Goal: Task Accomplishment & Management: Manage account settings

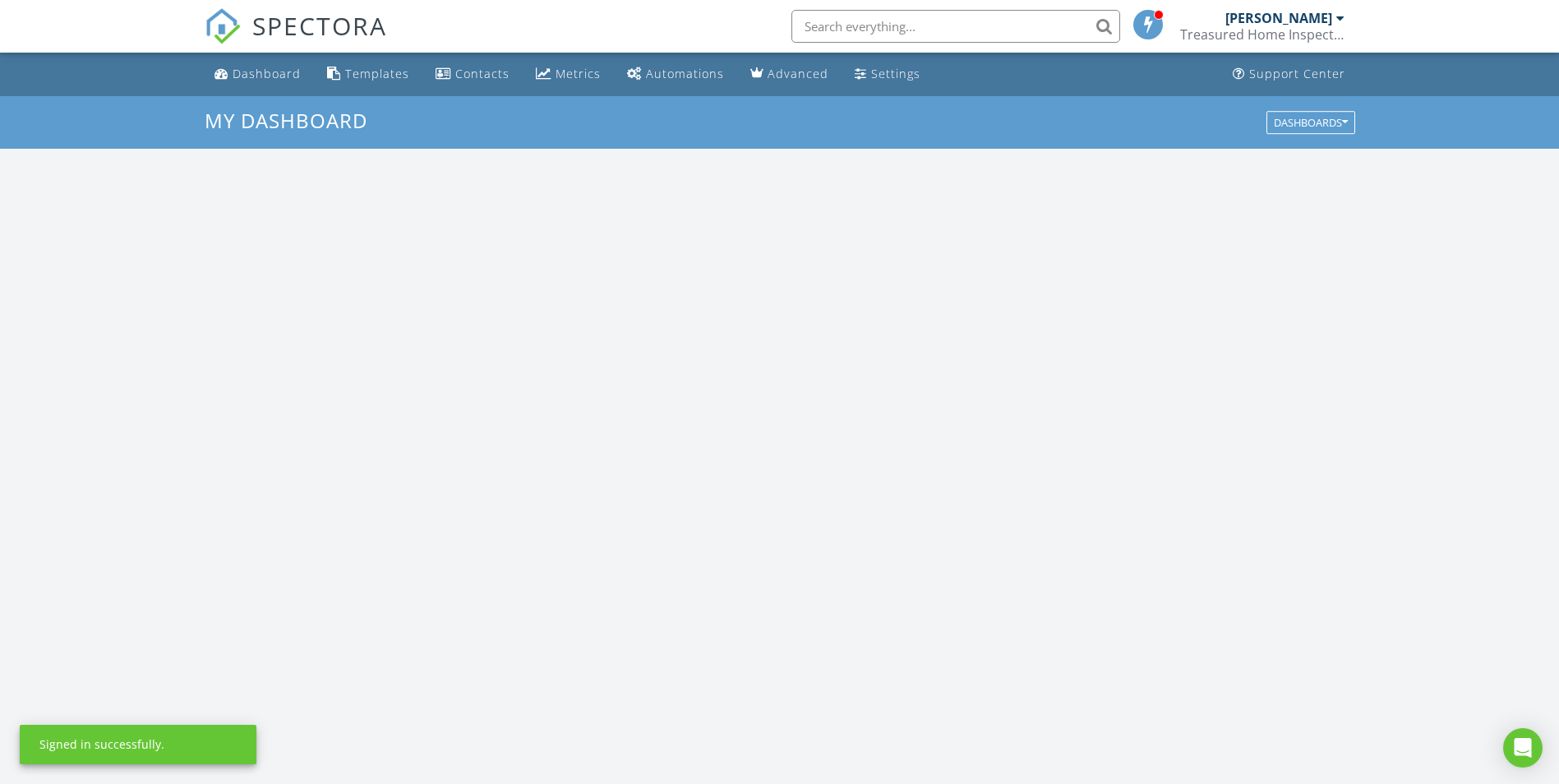
scroll to position [1521, 1584]
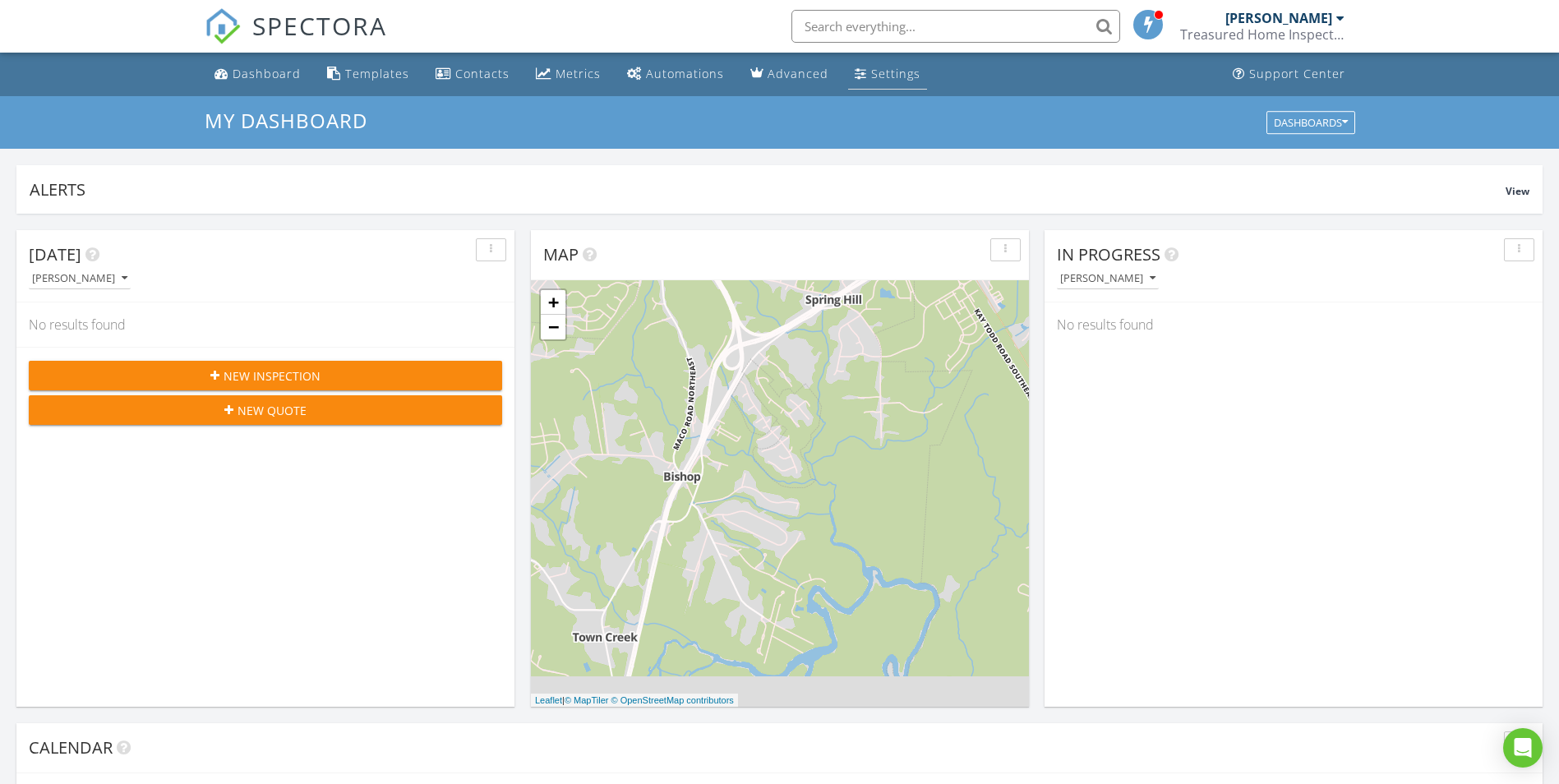
click at [892, 77] on div "Settings" at bounding box center [896, 73] width 50 height 16
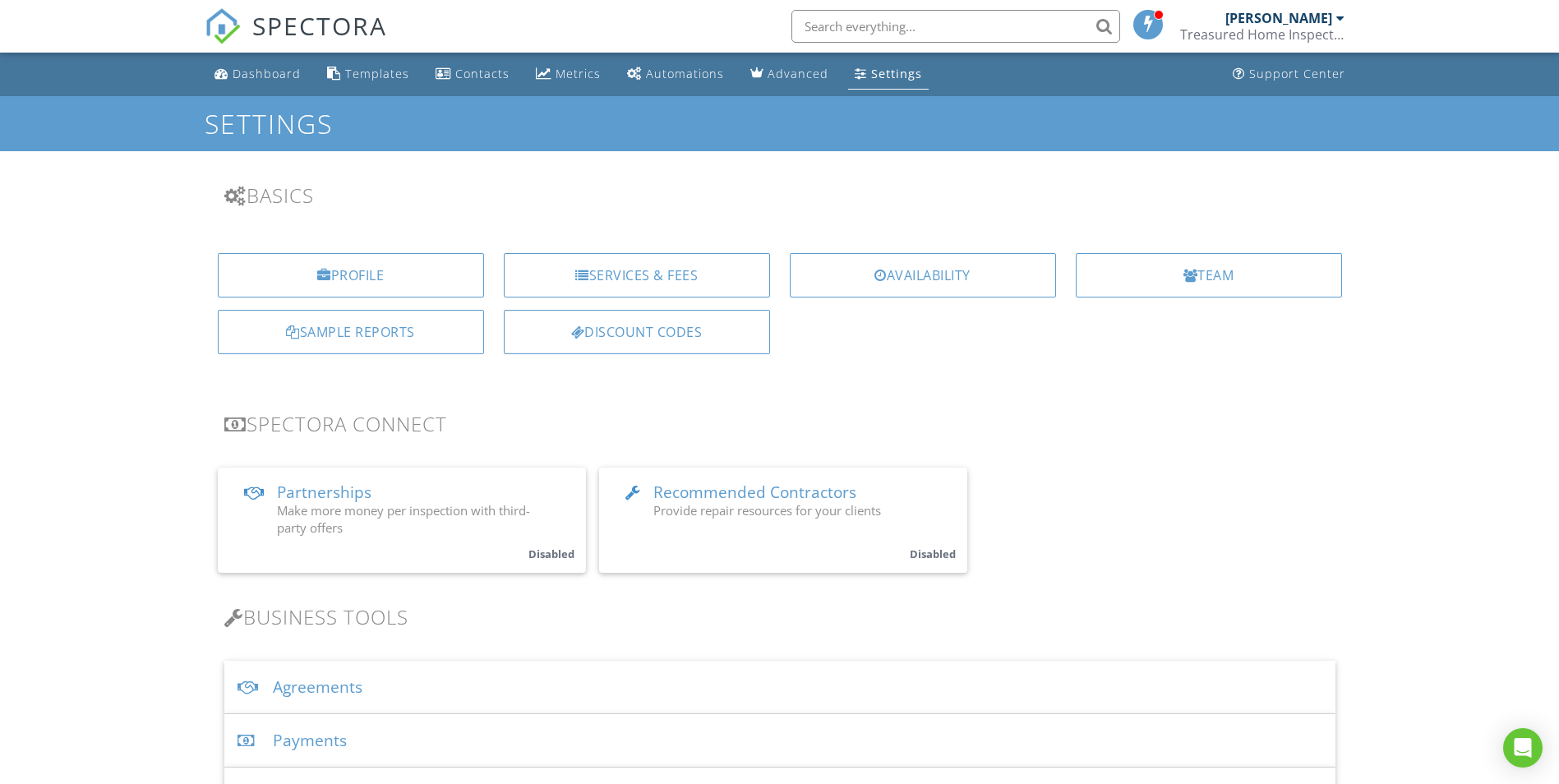
click at [1314, 23] on div "[PERSON_NAME]" at bounding box center [1279, 18] width 107 height 17
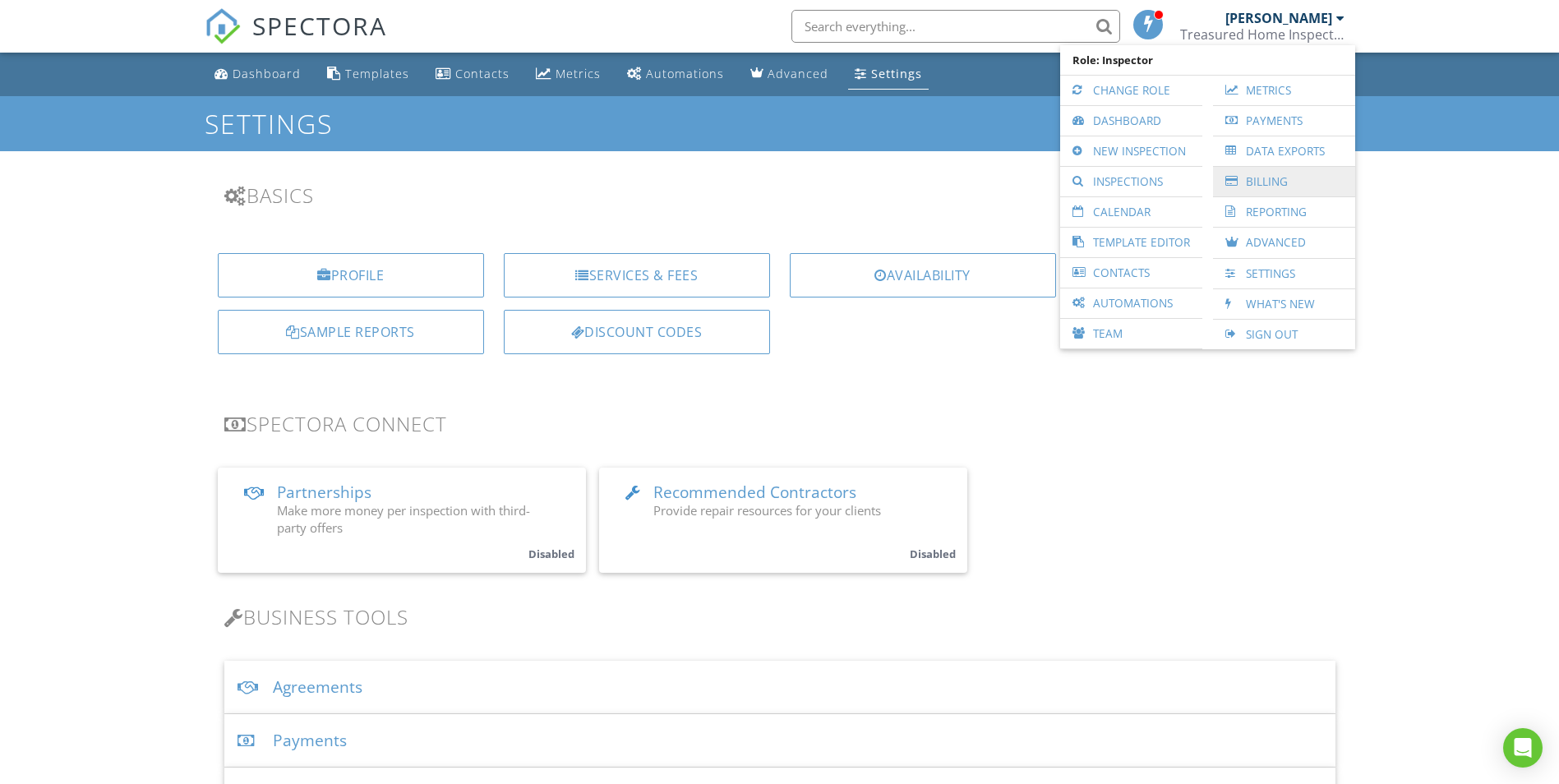
click at [1270, 182] on link "Billing" at bounding box center [1284, 181] width 125 height 29
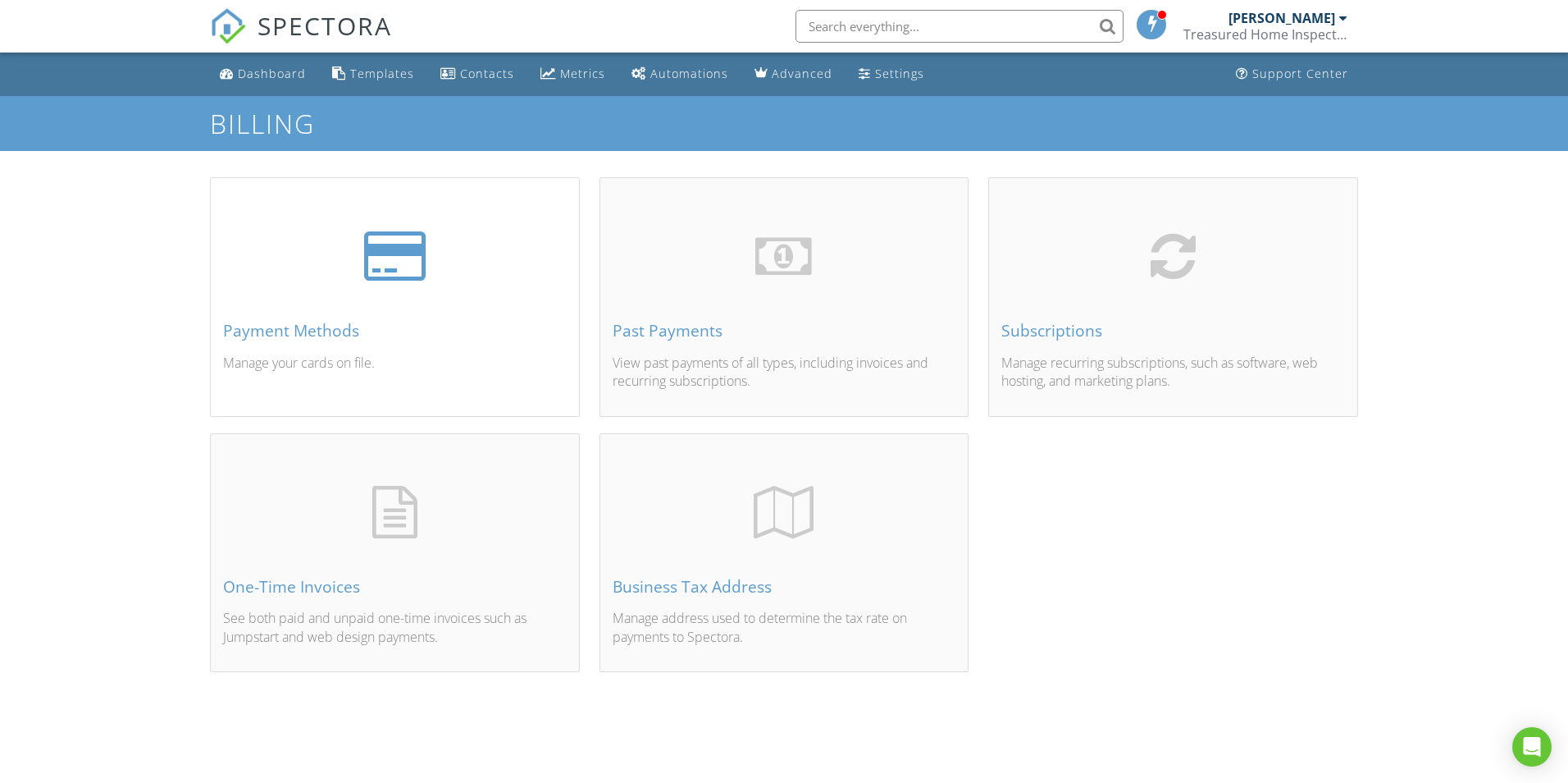
click at [381, 301] on div "Payment Methods Manage your cards on file." at bounding box center [395, 316] width 368 height 198
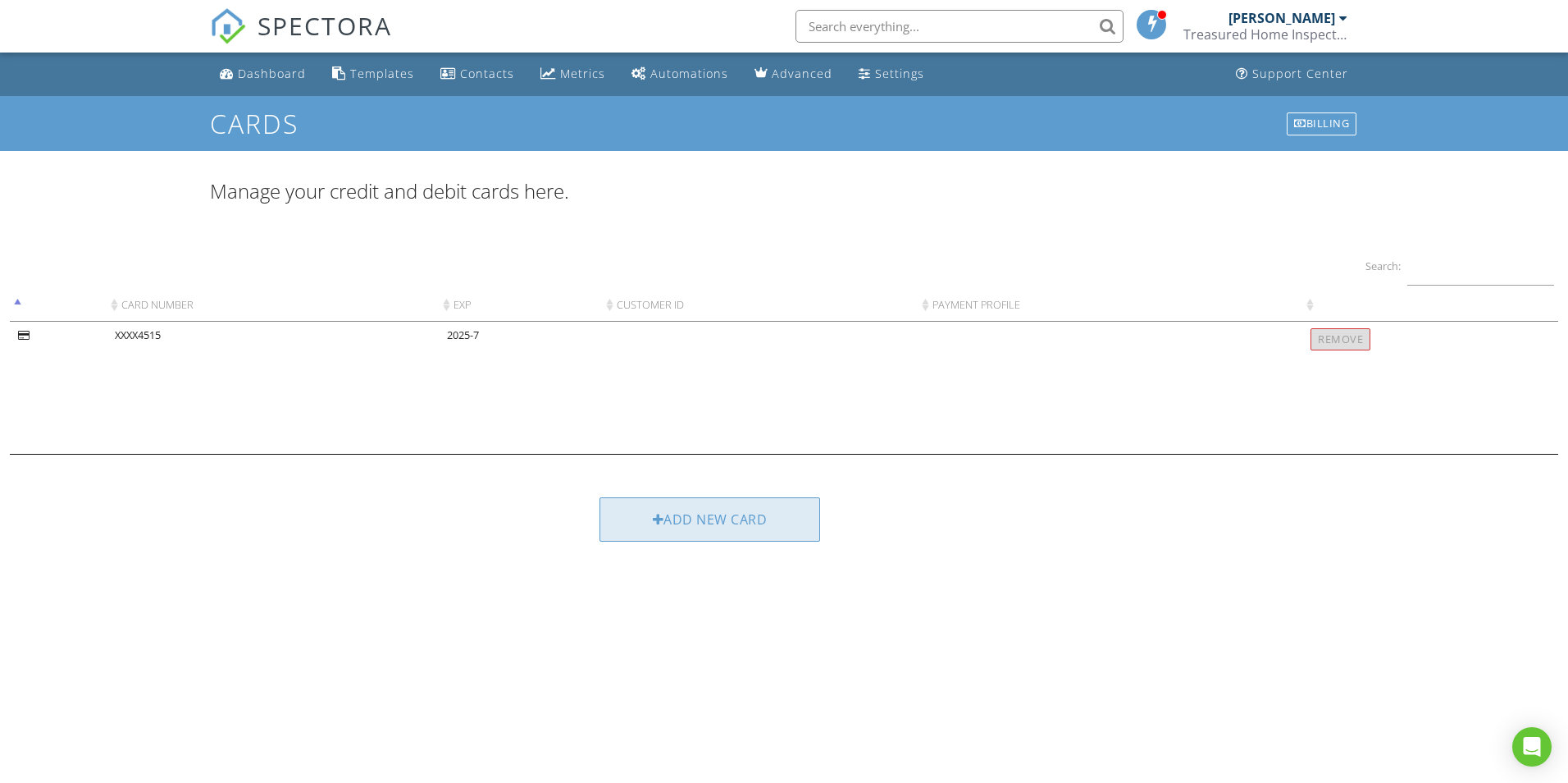
click at [670, 530] on div "Add new card" at bounding box center [710, 519] width 222 height 44
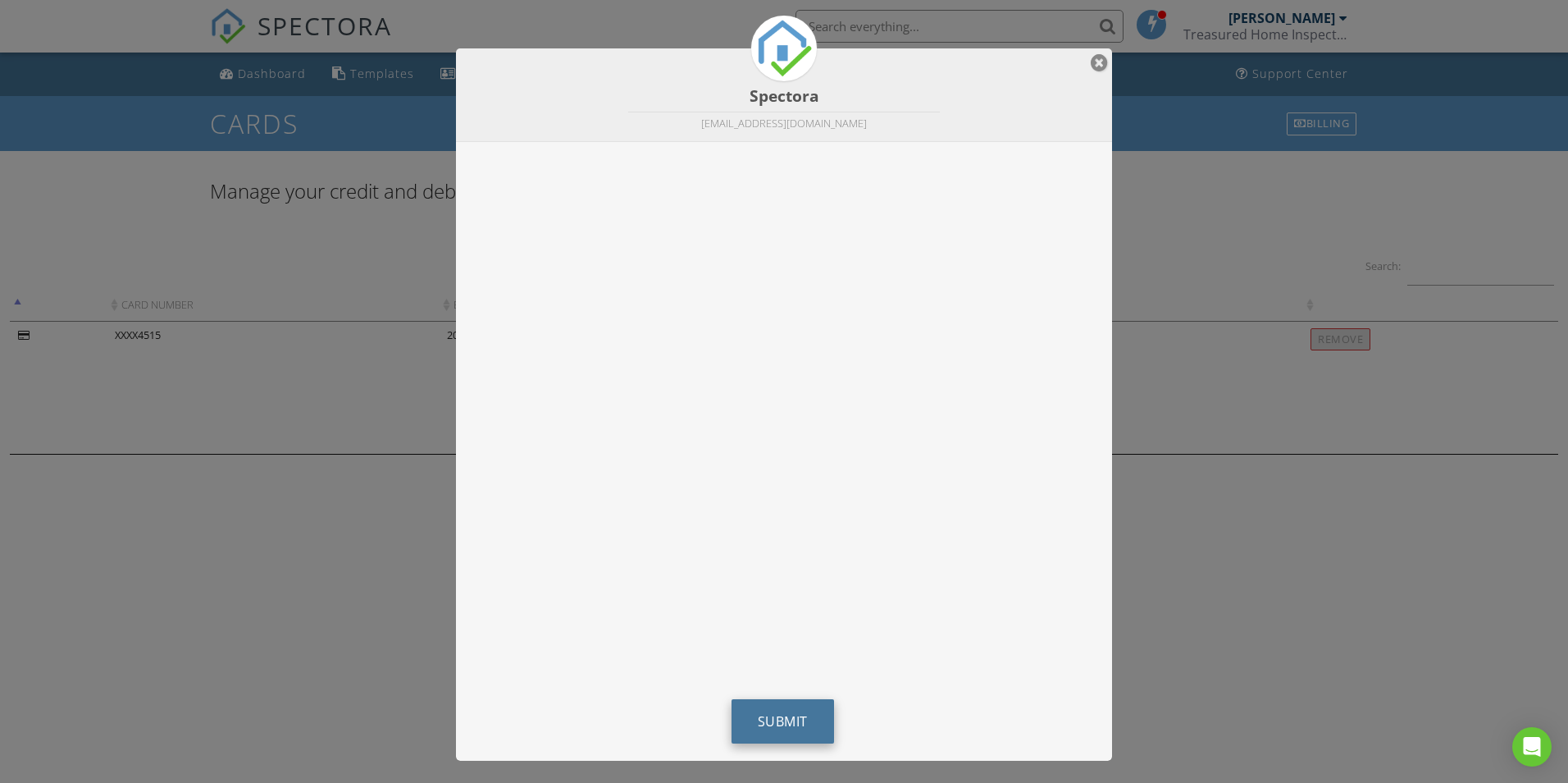
click at [791, 731] on span "Submit" at bounding box center [783, 721] width 50 height 18
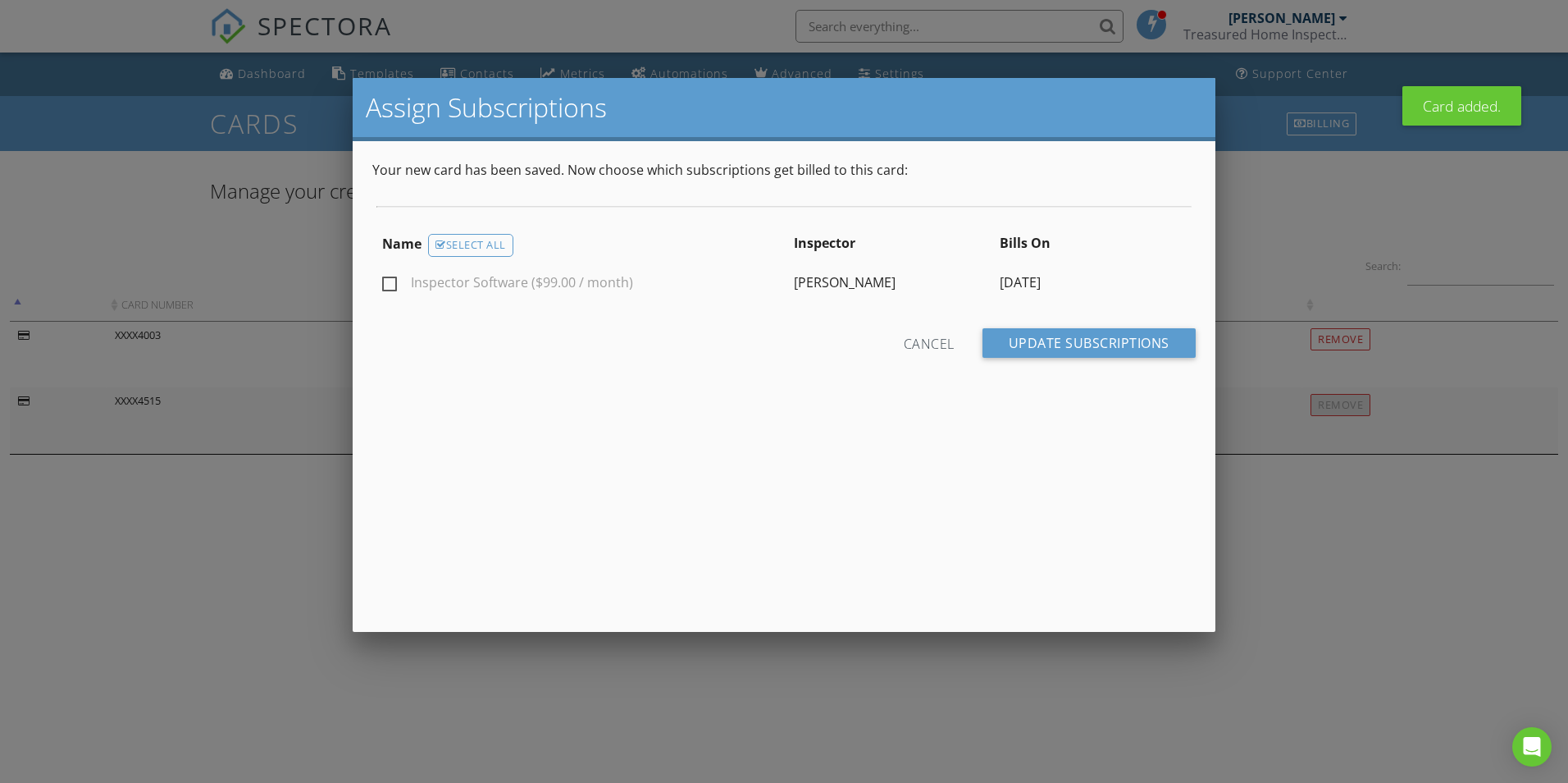
click at [393, 282] on label "Inspector Software ($99.00 / month)" at bounding box center [508, 285] width 251 height 20
click at [393, 282] on input "Inspector Software ($99.00 / month)" at bounding box center [388, 285] width 11 height 11
checkbox input "true"
click at [1123, 346] on input "Update Subscriptions" at bounding box center [1089, 343] width 213 height 29
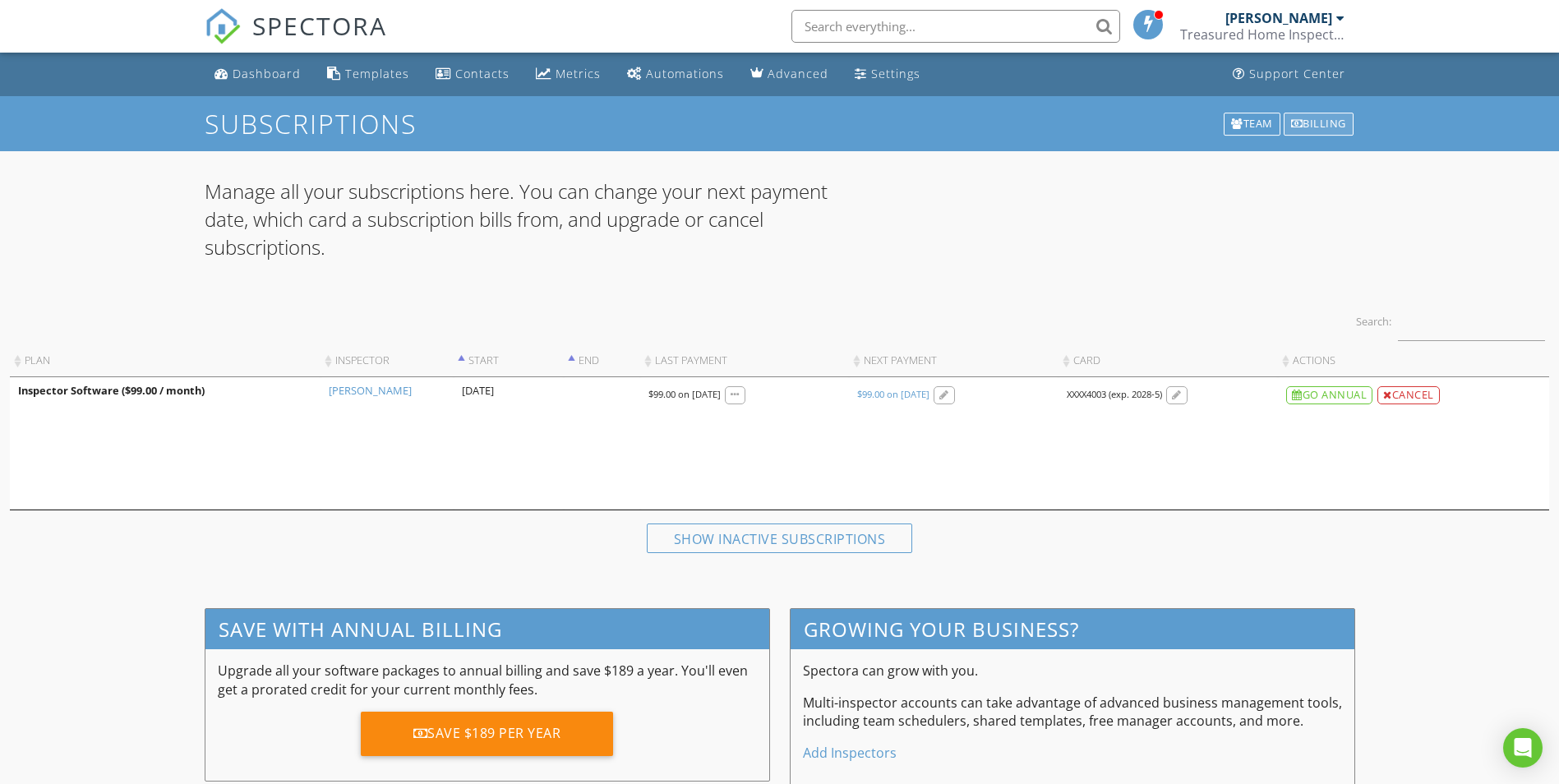
click at [1318, 125] on div "Billing" at bounding box center [1319, 123] width 70 height 23
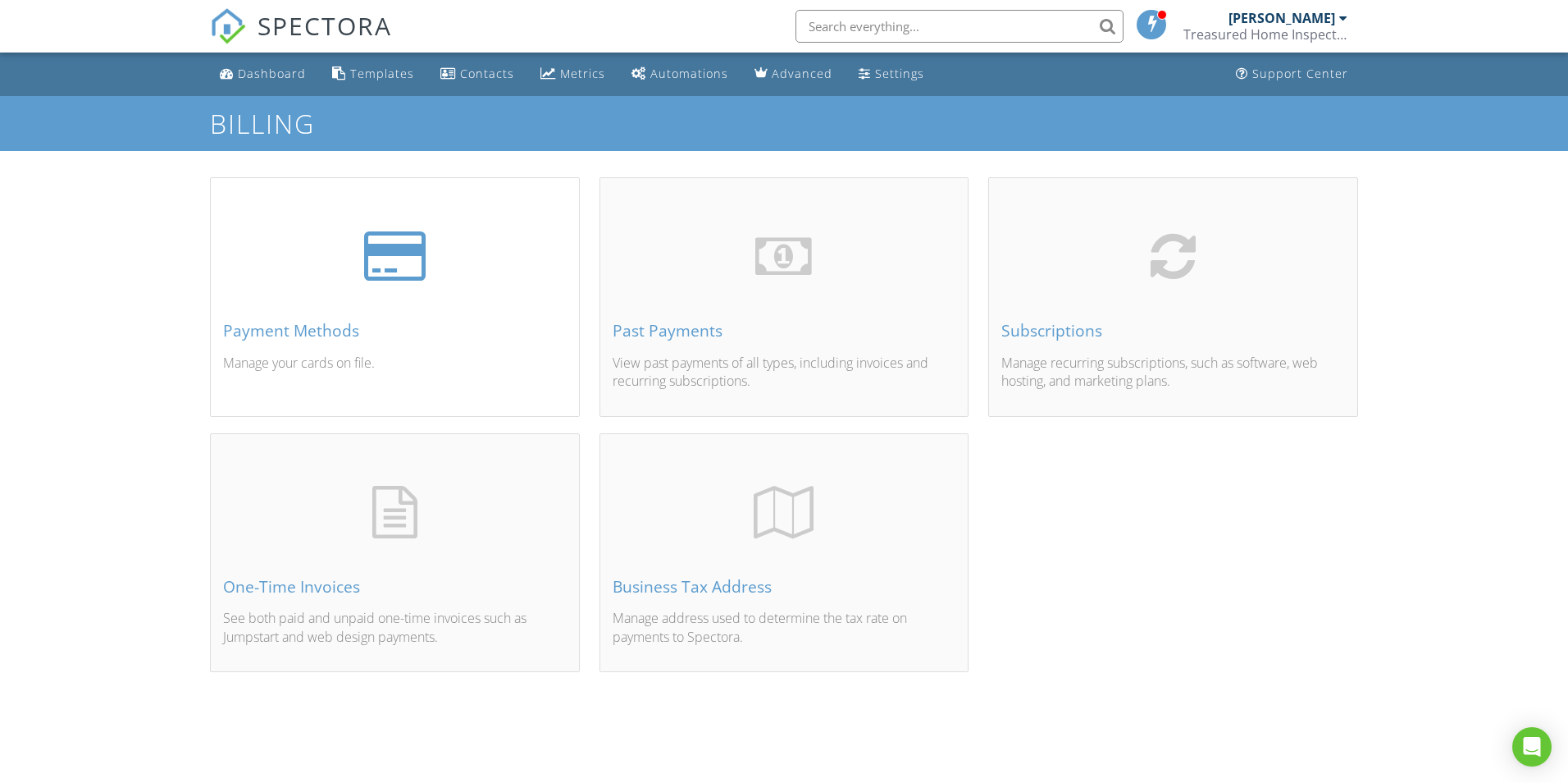
click at [459, 285] on div "Payment Methods Manage your cards on file." at bounding box center [395, 316] width 368 height 198
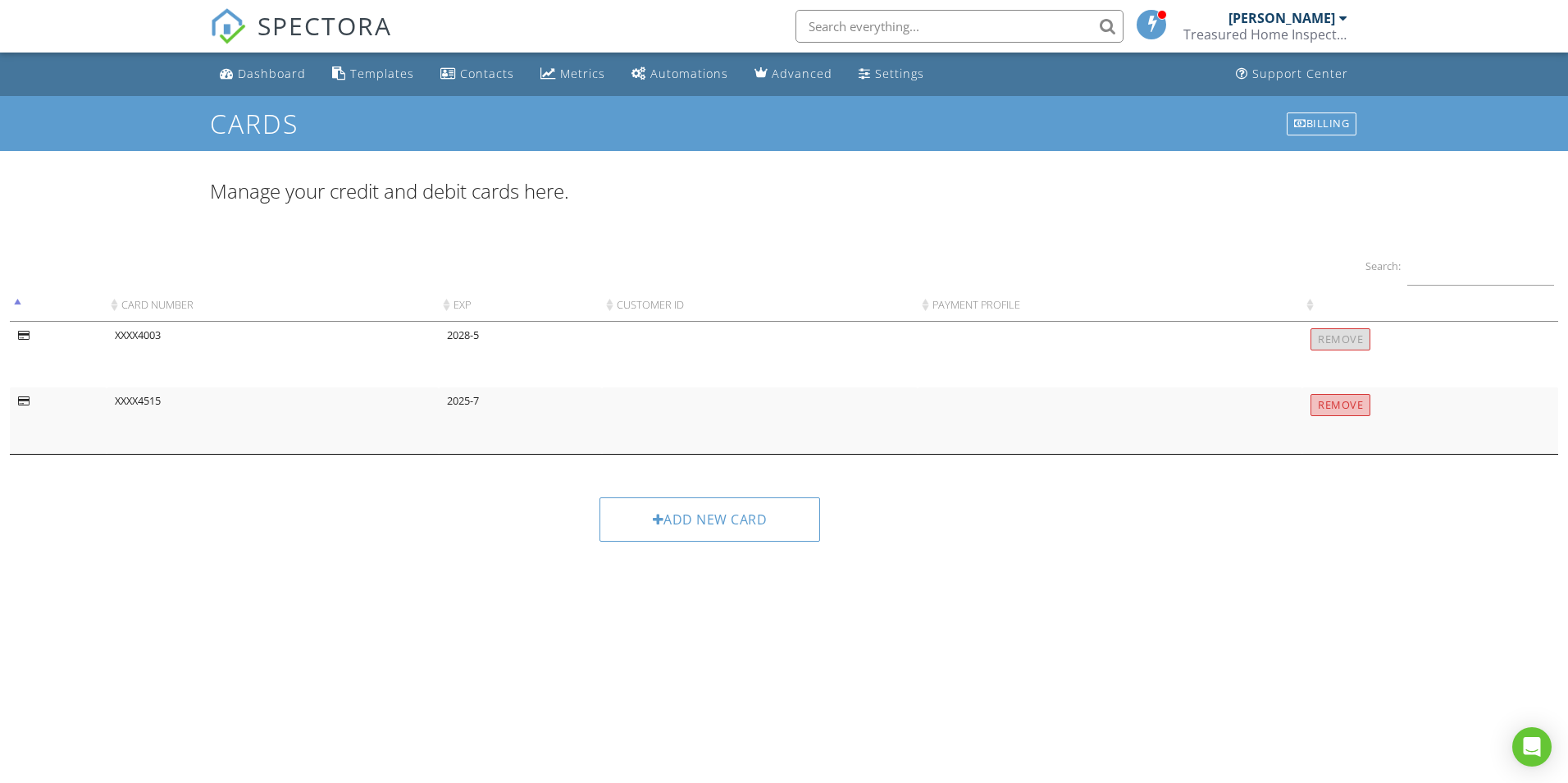
click at [1337, 404] on input "Remove" at bounding box center [1340, 405] width 60 height 22
click at [268, 51] on link "SPECTORA" at bounding box center [301, 39] width 182 height 34
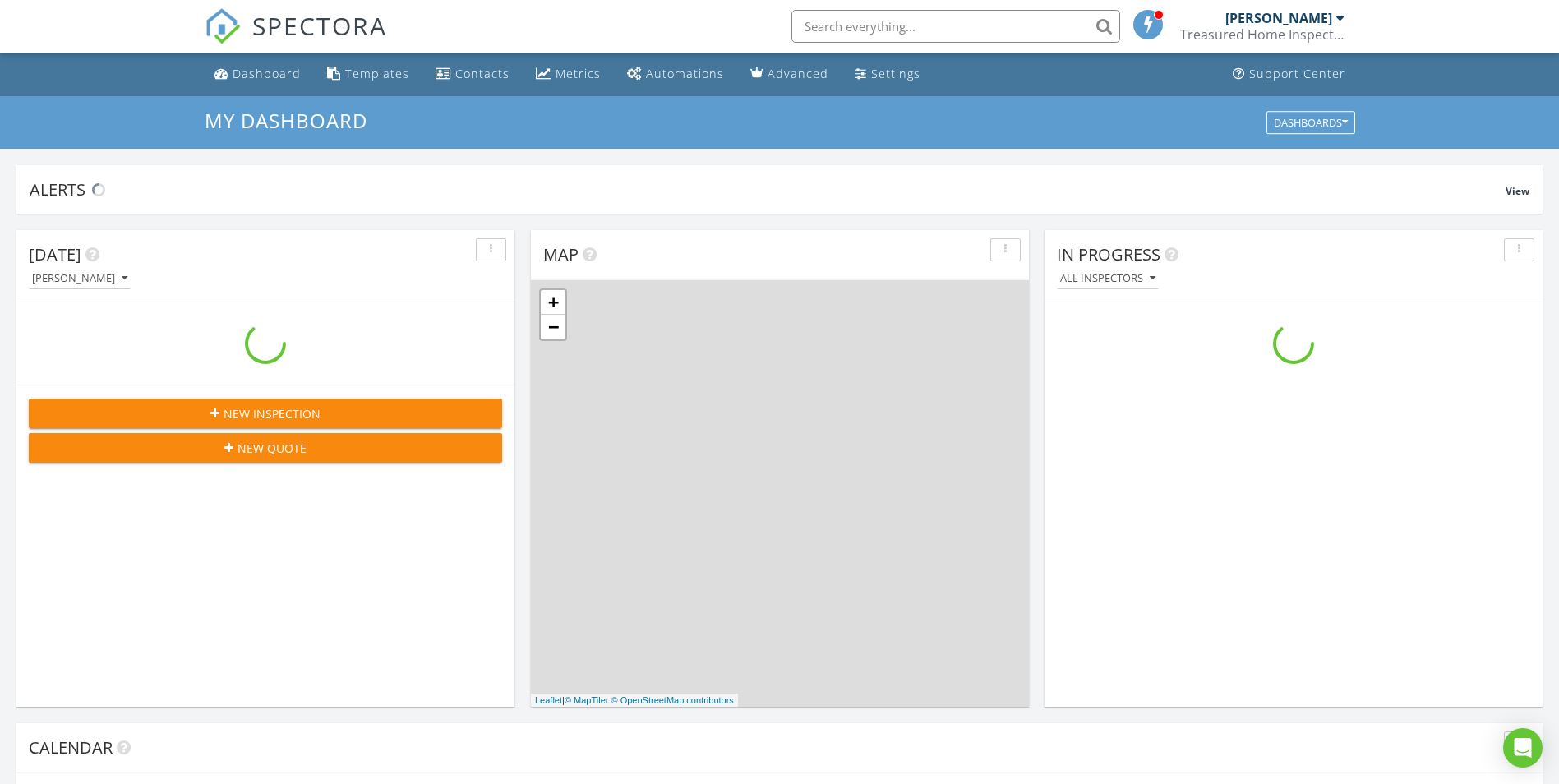
scroll to position [1521, 1584]
